Goal: Book appointment/travel/reservation

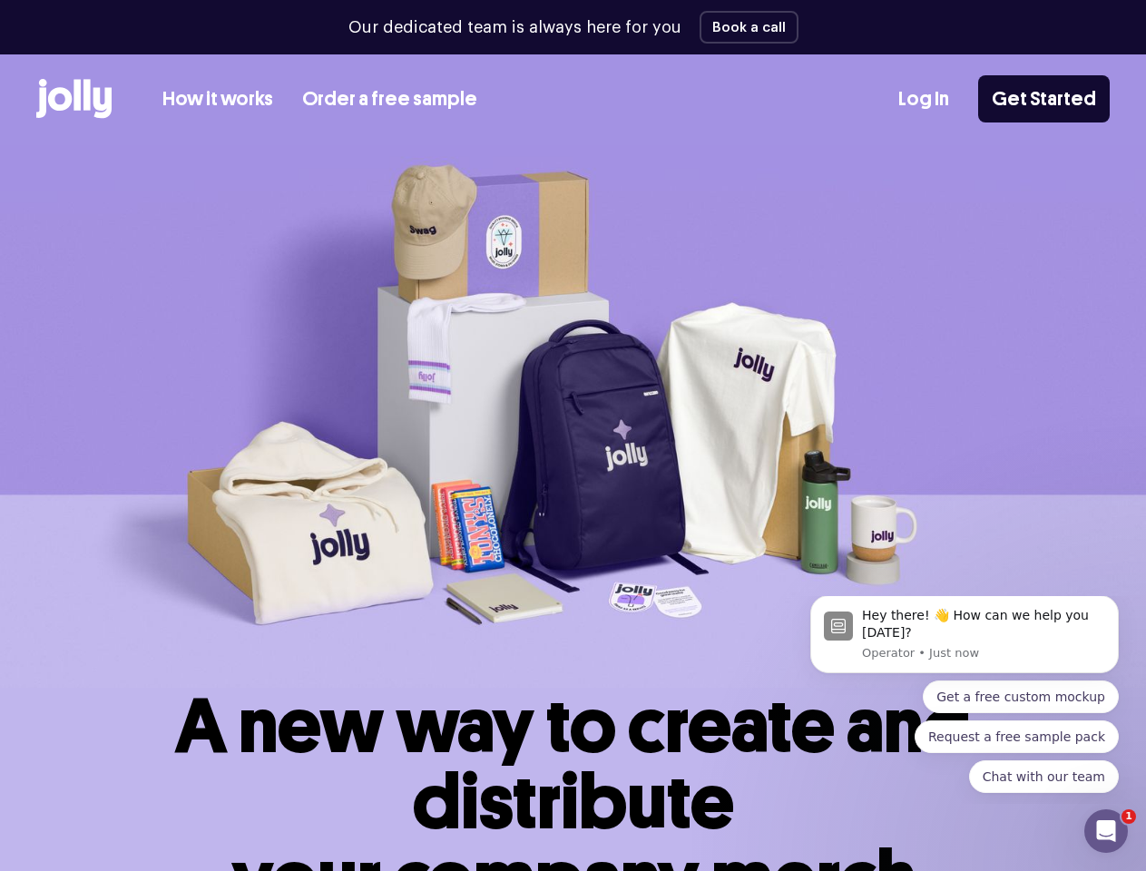
click at [572, 435] on img at bounding box center [573, 416] width 1146 height 543
click at [742, 27] on button "Book a call" at bounding box center [748, 27] width 99 height 33
click at [572, 435] on img at bounding box center [573, 416] width 1146 height 543
click at [742, 27] on button "Book a call" at bounding box center [748, 27] width 99 height 33
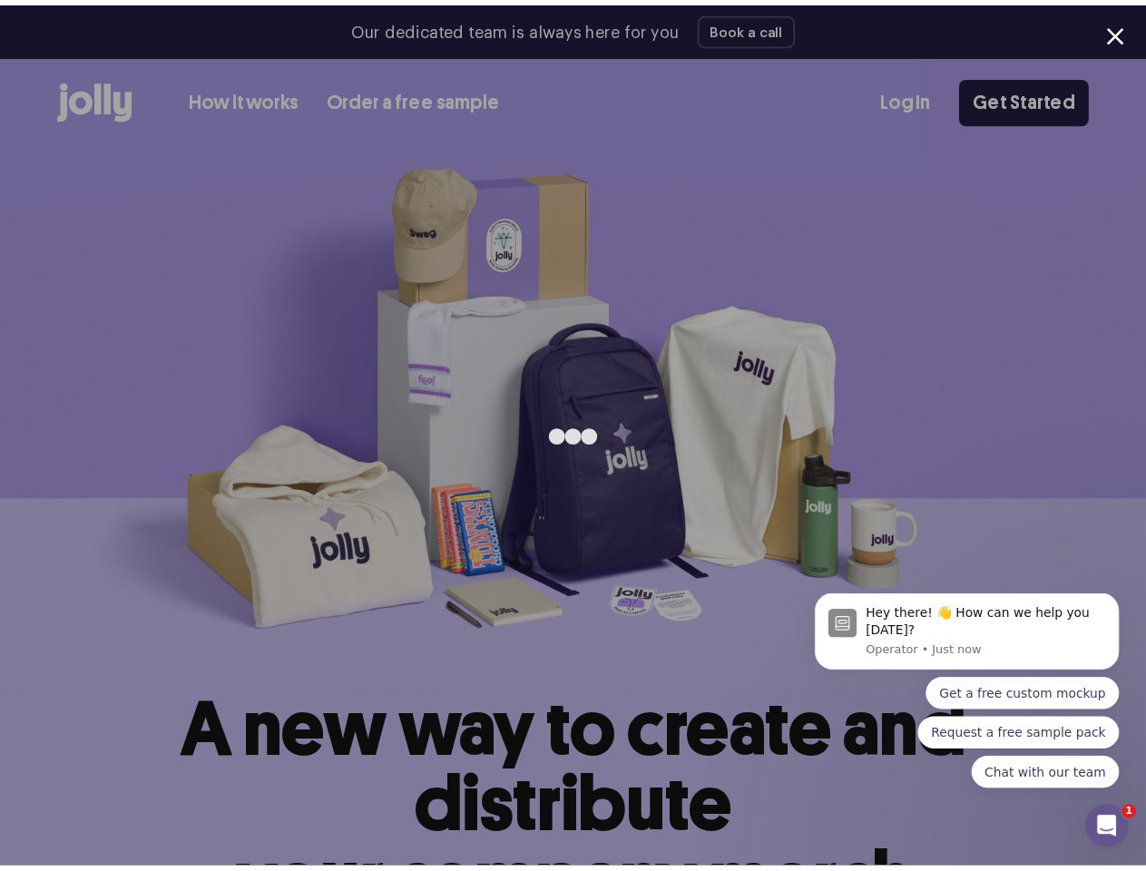
click at [954, 640] on div "Hey there! 👋 How can we help you today? Operator • Just now" at bounding box center [987, 631] width 243 height 54
